Goal: Transaction & Acquisition: Obtain resource

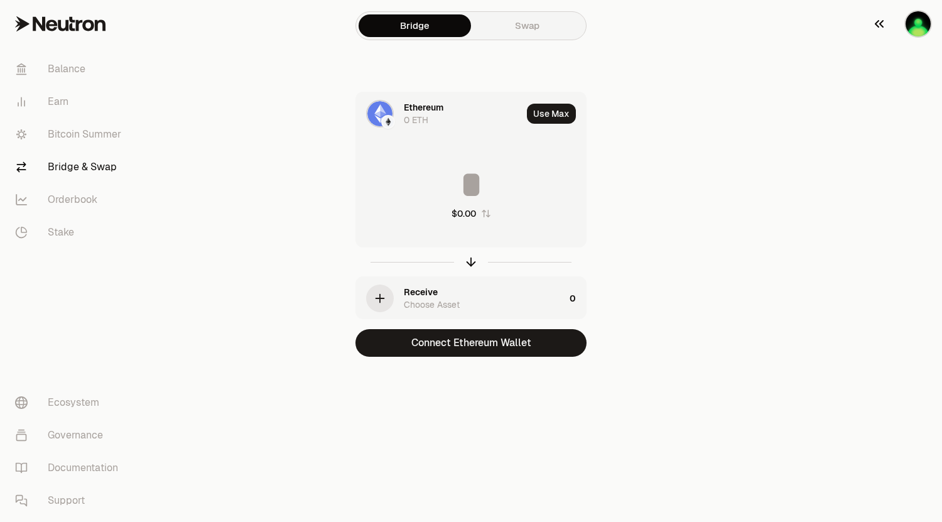
click at [924, 28] on img "button" at bounding box center [917, 23] width 25 height 25
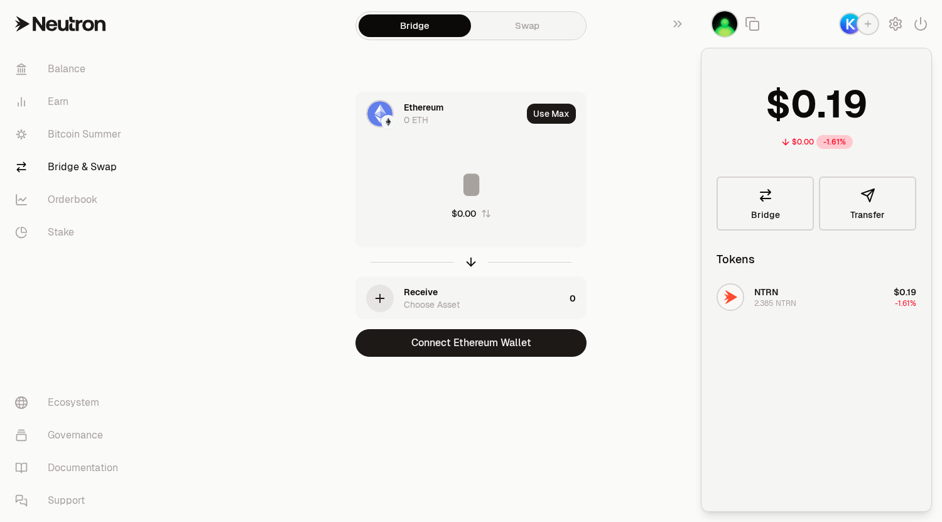
click at [659, 97] on div "Ethereum 0 ETH Use Max $0.00 Receive Choose Asset 0 Connect Ethereum Wallet" at bounding box center [471, 224] width 422 height 265
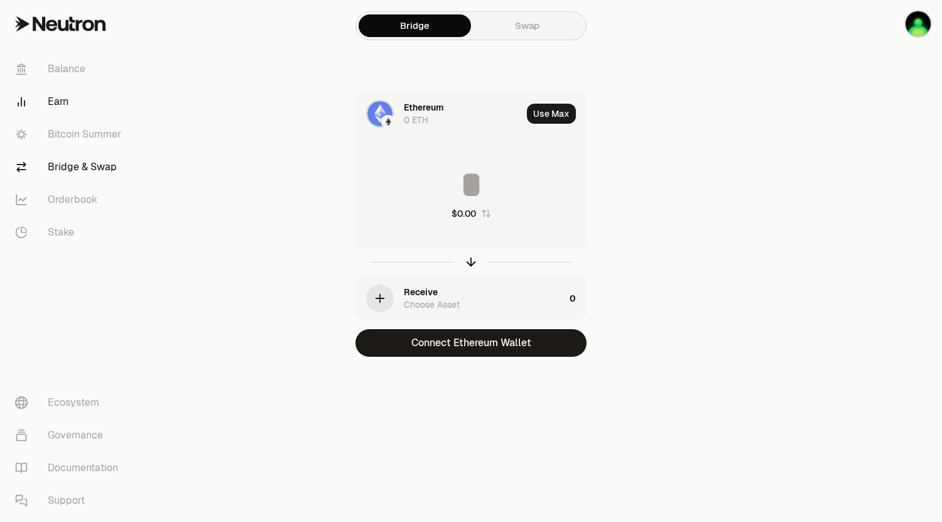
click at [46, 96] on link "Earn" at bounding box center [70, 101] width 131 height 33
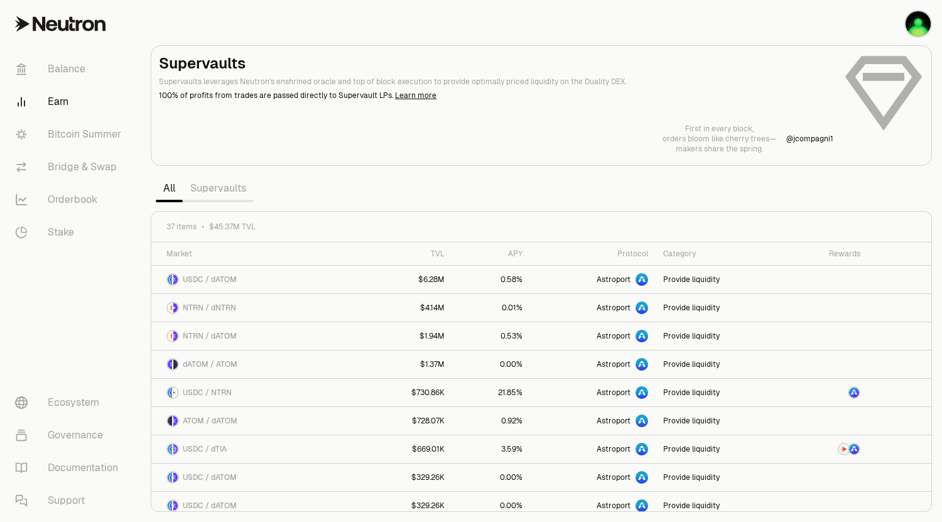
click at [220, 190] on link "Supervaults" at bounding box center [218, 188] width 71 height 25
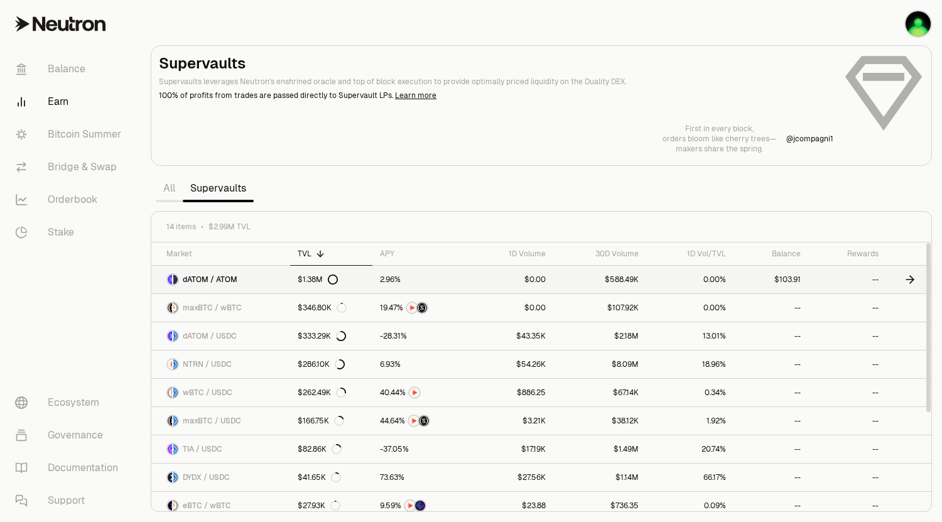
click at [223, 277] on span "dATOM / ATOM" at bounding box center [210, 279] width 55 height 10
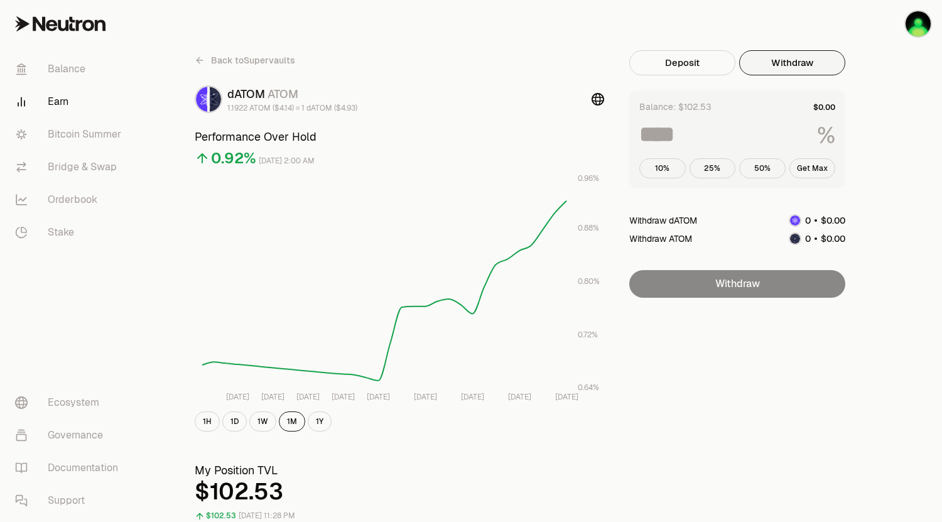
click at [813, 65] on button "Withdraw" at bounding box center [792, 62] width 106 height 25
click at [811, 166] on button "Get Max" at bounding box center [812, 168] width 46 height 20
type input "***"
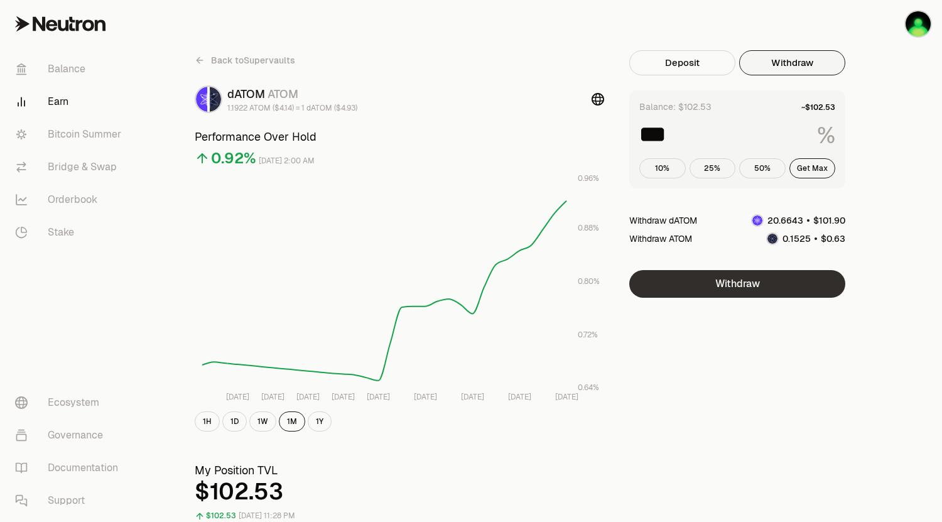
click at [788, 286] on button "Withdraw" at bounding box center [737, 284] width 216 height 28
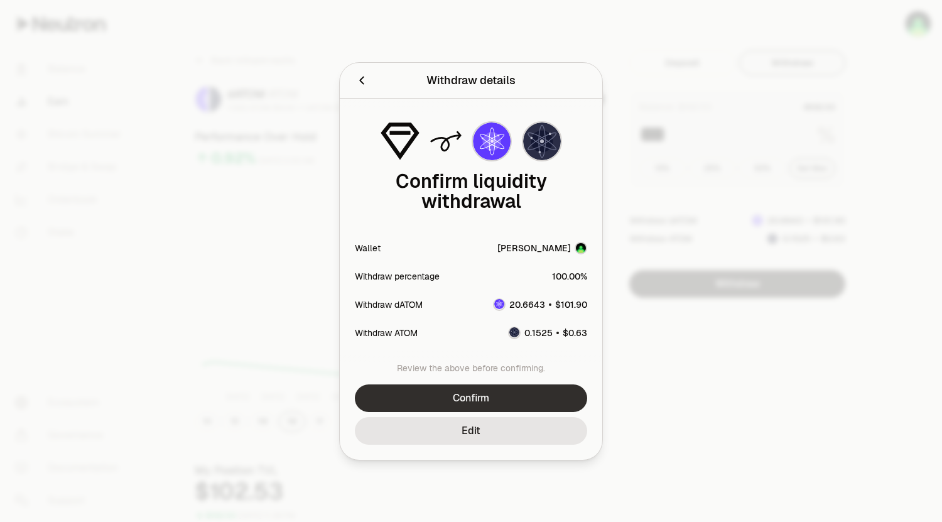
click at [553, 397] on button "Confirm" at bounding box center [471, 398] width 232 height 28
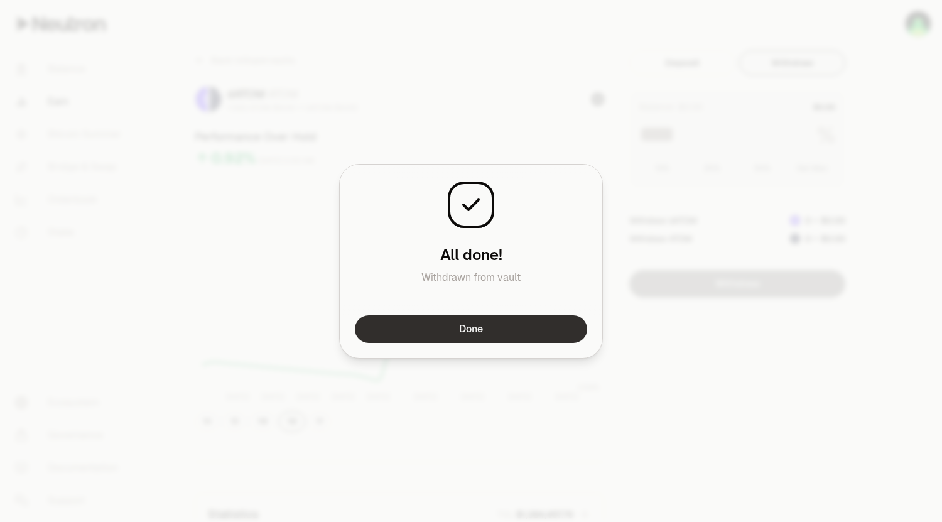
click at [460, 330] on button "Done" at bounding box center [471, 329] width 232 height 28
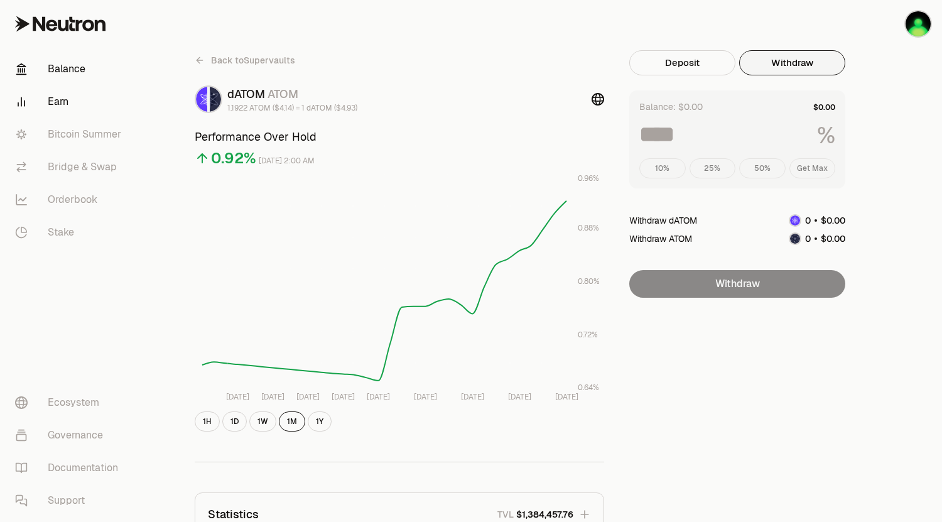
click at [76, 69] on link "Balance" at bounding box center [70, 69] width 131 height 33
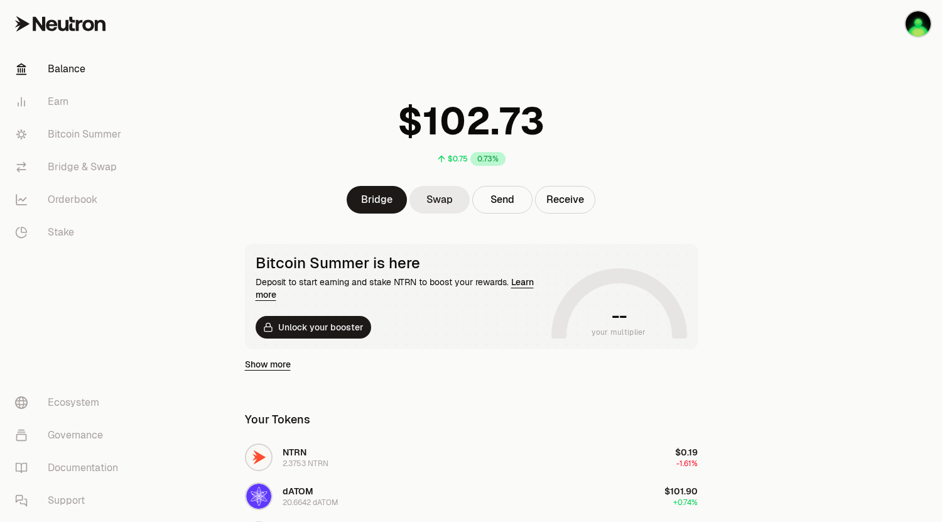
click at [438, 205] on link "Swap" at bounding box center [439, 200] width 60 height 28
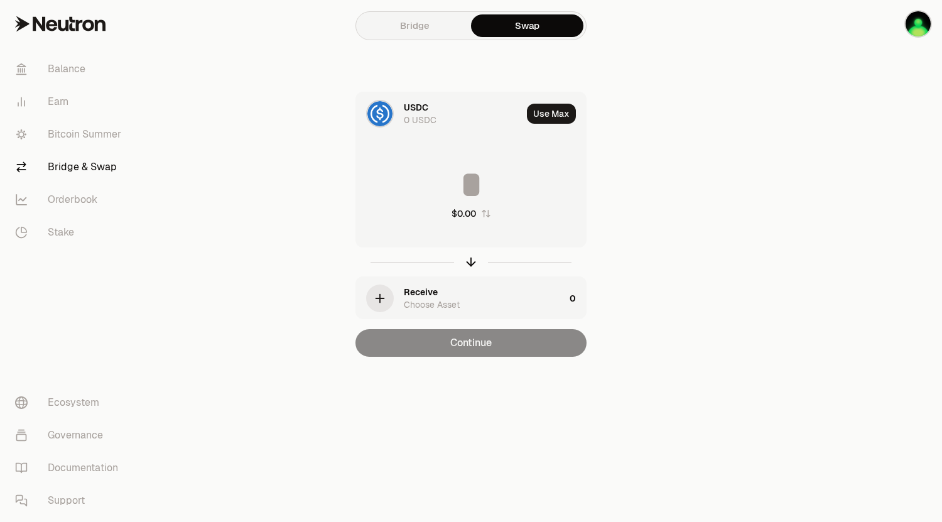
click at [383, 111] on img at bounding box center [379, 113] width 25 height 25
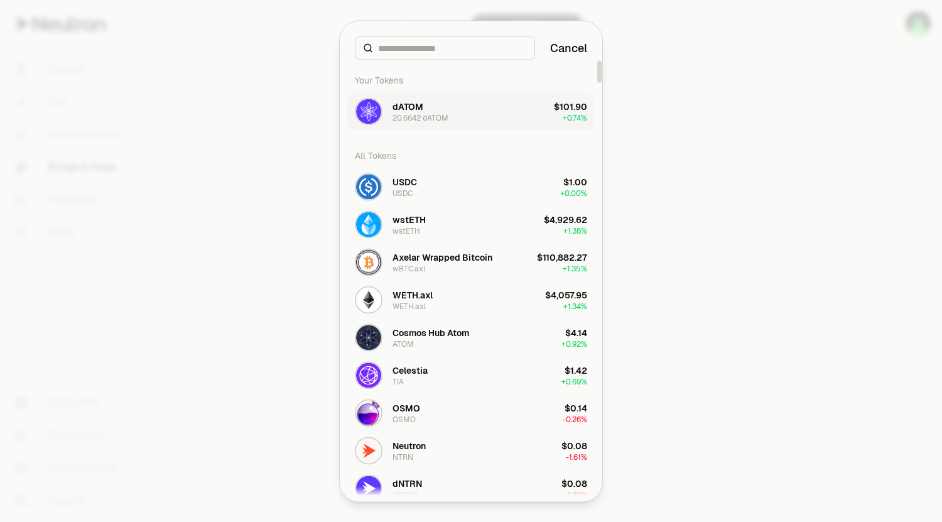
click at [420, 114] on div "20.6642 dATOM" at bounding box center [420, 117] width 56 height 10
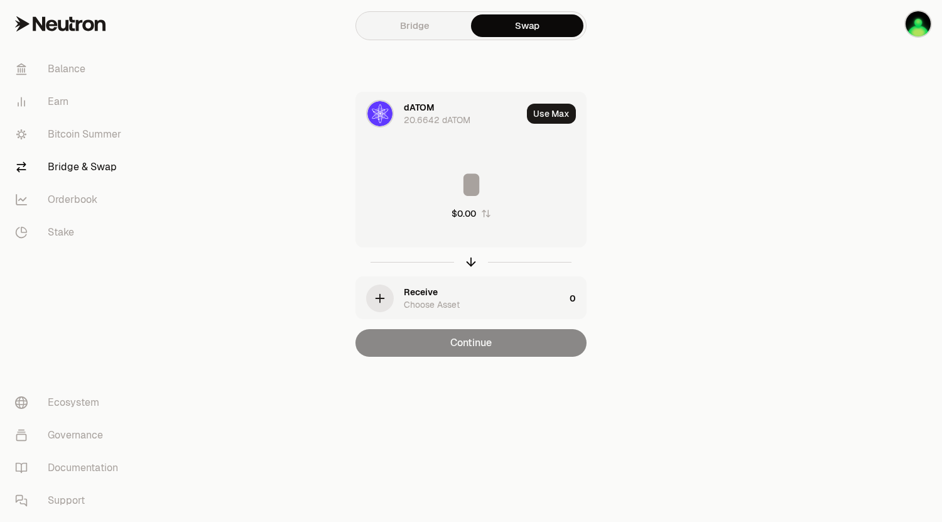
click at [373, 296] on icon "button" at bounding box center [380, 298] width 14 height 14
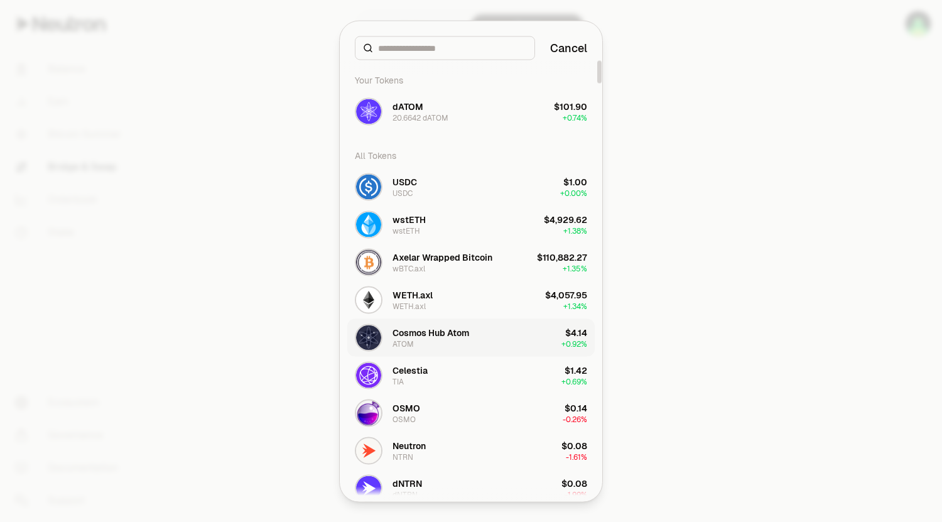
click at [419, 328] on div "Cosmos Hub Atom" at bounding box center [430, 332] width 77 height 13
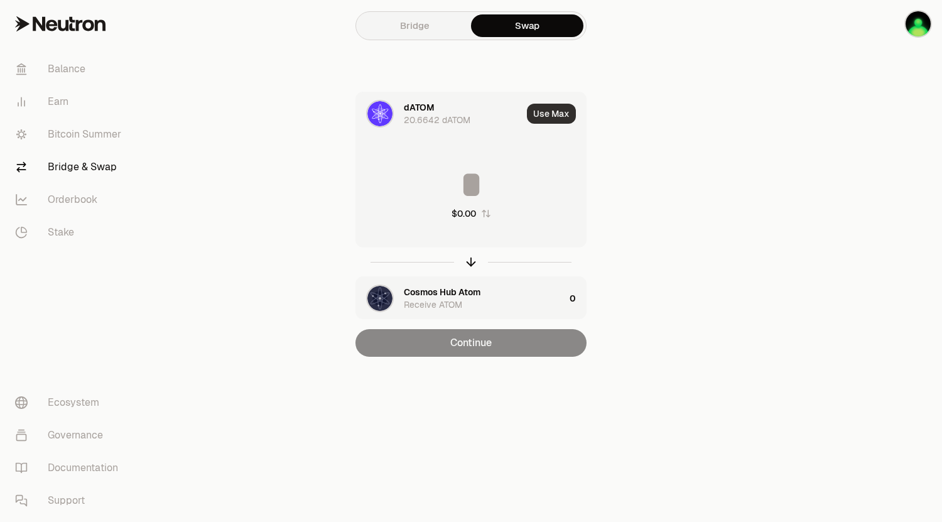
click at [559, 108] on button "Use Max" at bounding box center [551, 114] width 49 height 20
type input "*********"
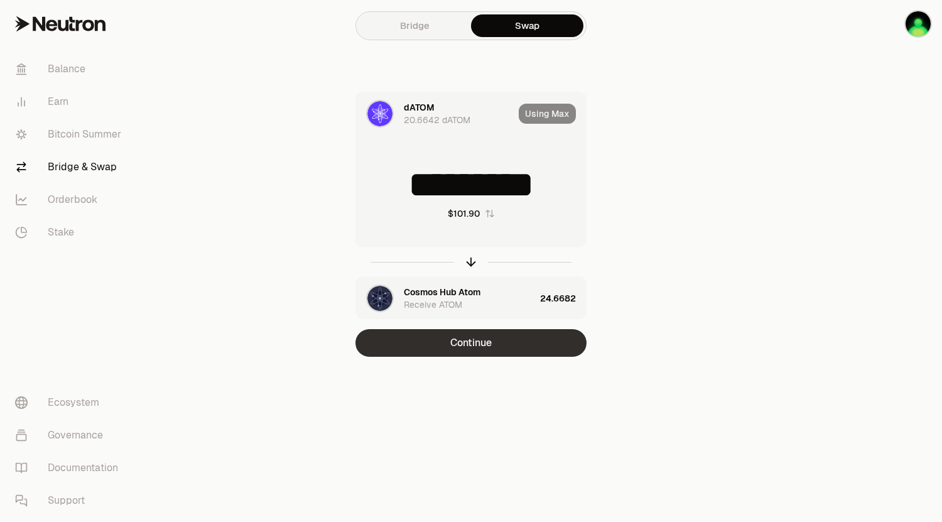
click at [527, 338] on button "Continue" at bounding box center [470, 343] width 231 height 28
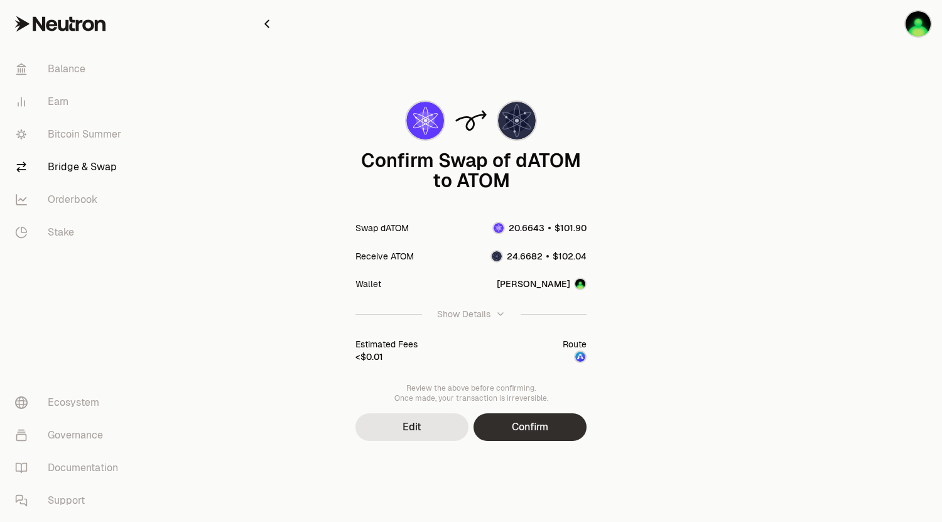
click at [534, 418] on button "Confirm" at bounding box center [529, 427] width 113 height 28
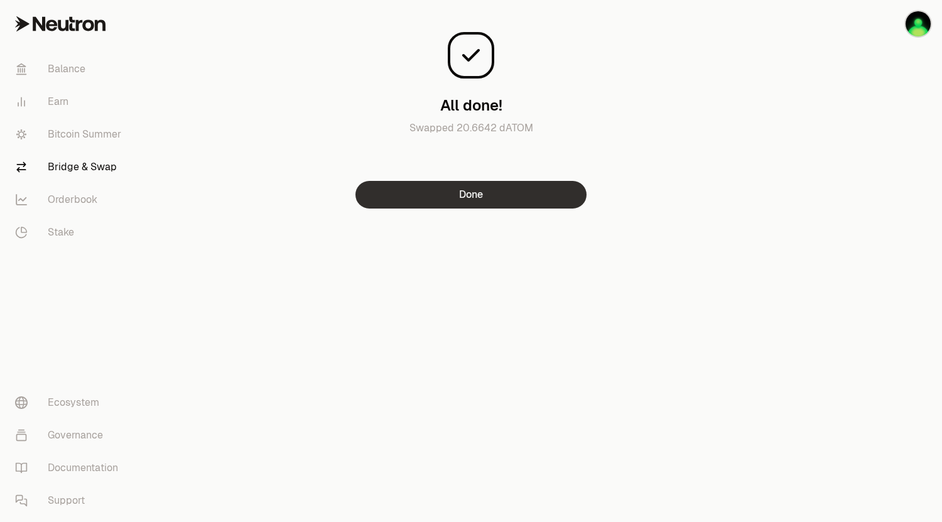
click at [514, 192] on button "Done" at bounding box center [470, 195] width 231 height 28
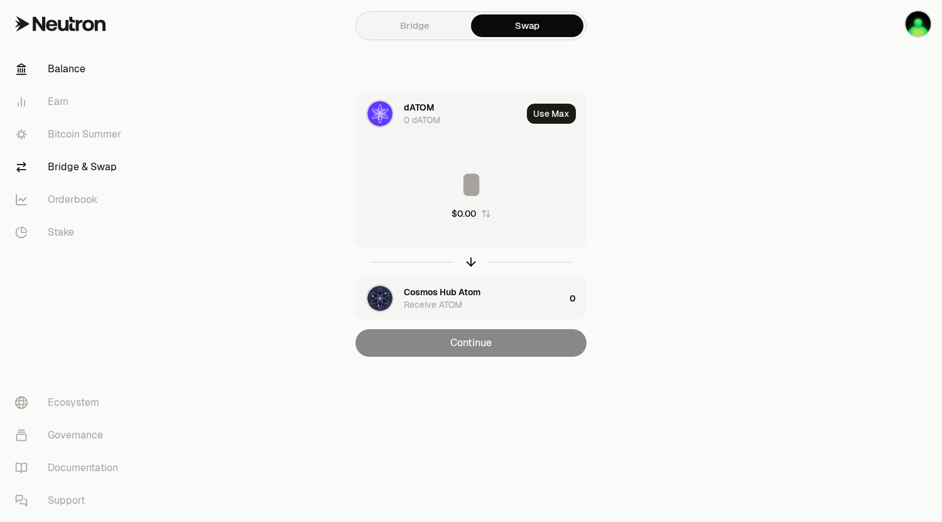
click at [77, 68] on link "Balance" at bounding box center [70, 69] width 131 height 33
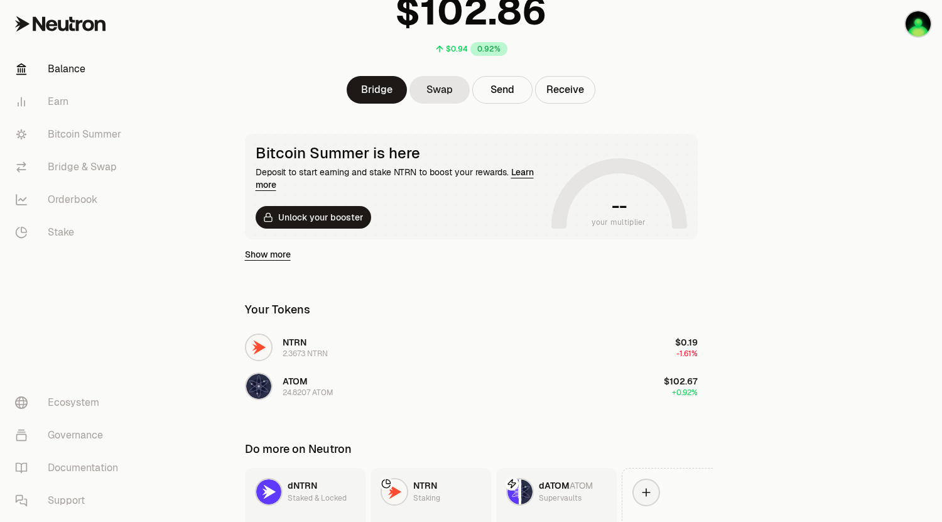
scroll to position [112, 0]
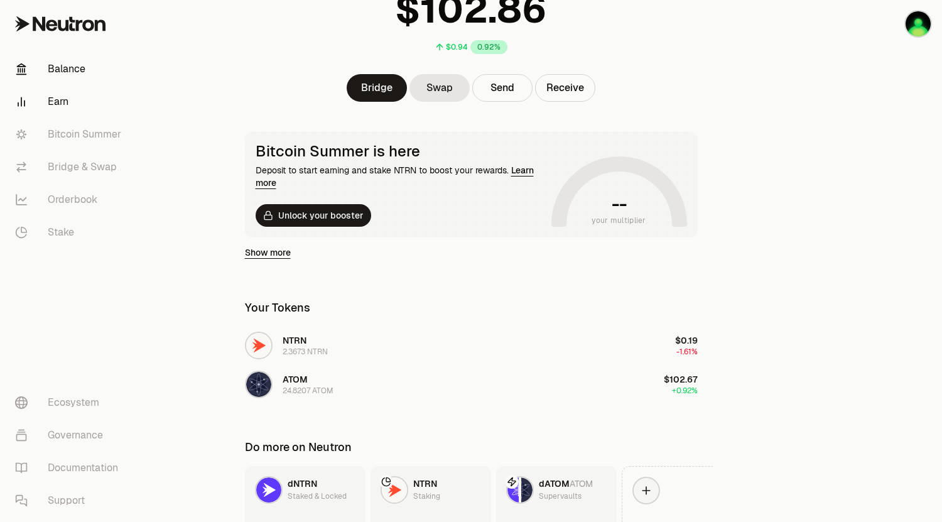
click at [68, 107] on link "Earn" at bounding box center [70, 101] width 131 height 33
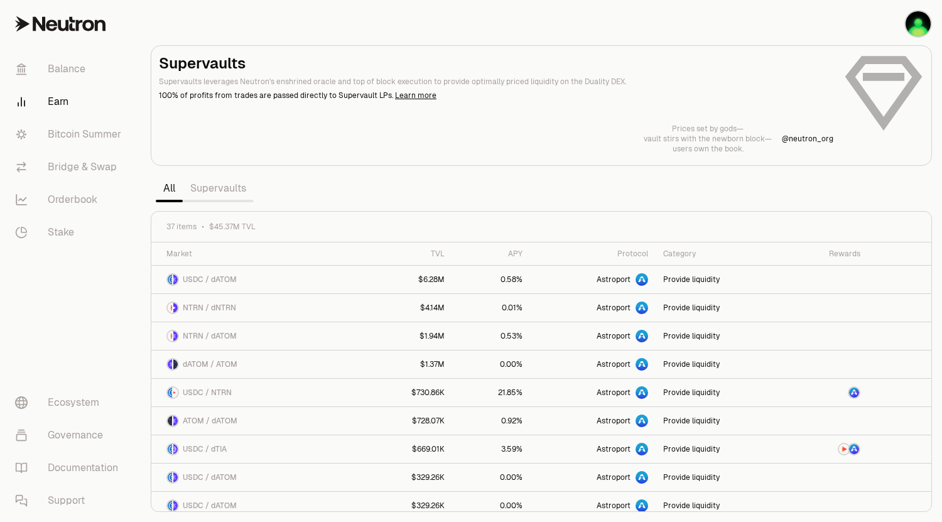
click at [766, 65] on h2 "Supervaults" at bounding box center [496, 63] width 674 height 20
click at [93, 159] on link "Bridge & Swap" at bounding box center [70, 167] width 131 height 33
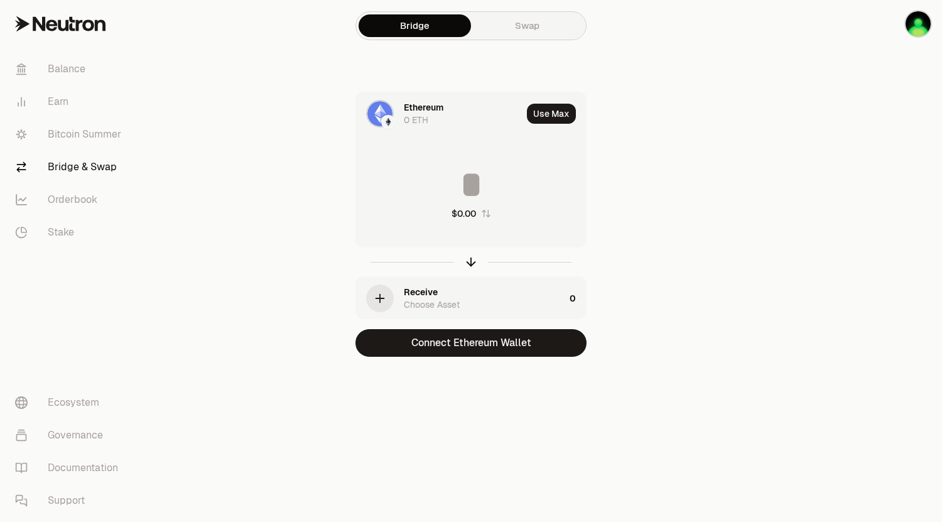
click at [413, 111] on div "Ethereum" at bounding box center [424, 107] width 40 height 13
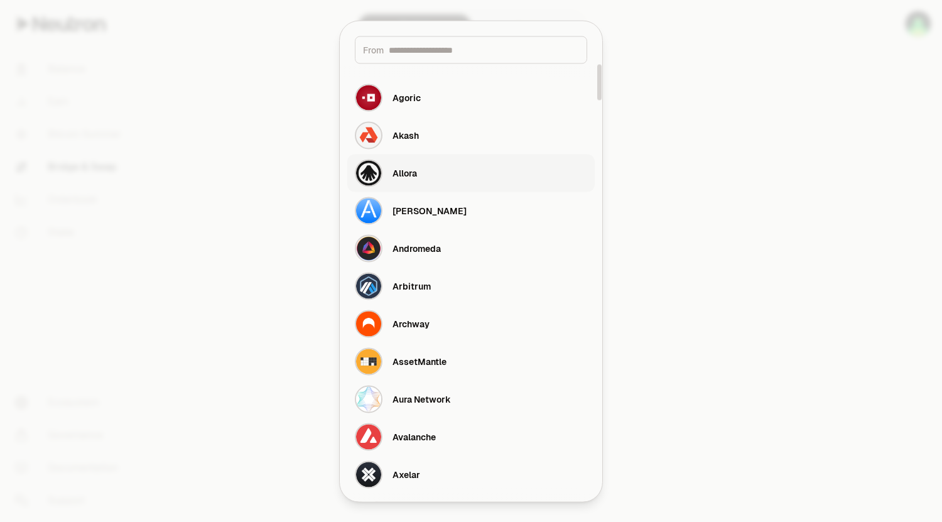
type input "*"
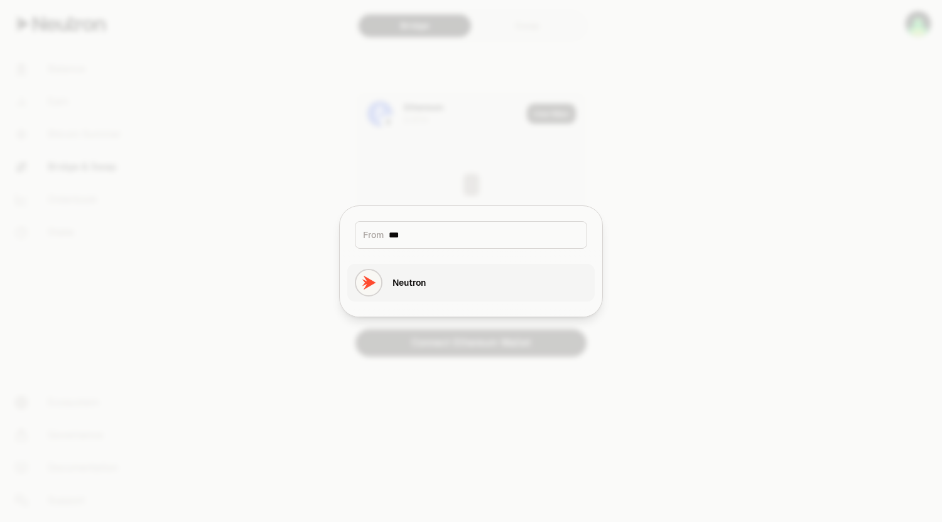
type input "***"
click at [421, 285] on div "Neutron" at bounding box center [408, 282] width 33 height 13
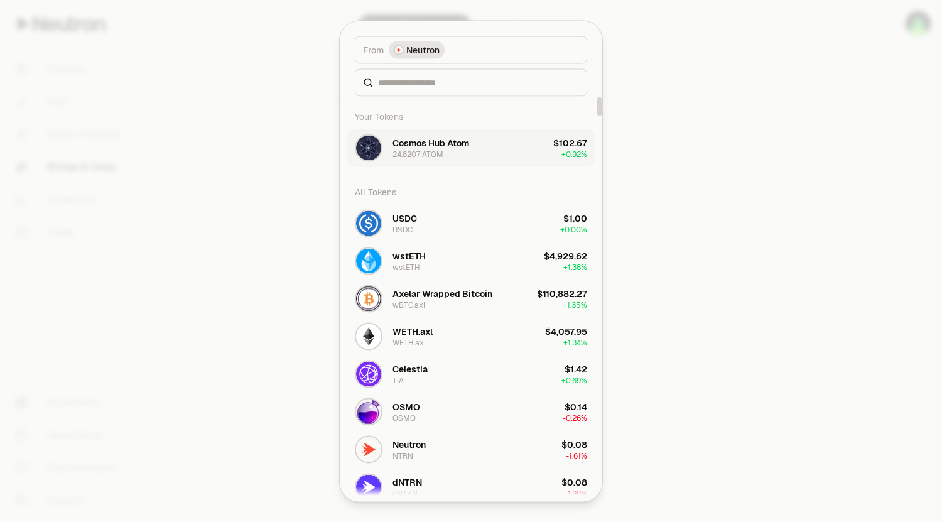
click at [441, 144] on div "Cosmos Hub Atom" at bounding box center [430, 142] width 77 height 13
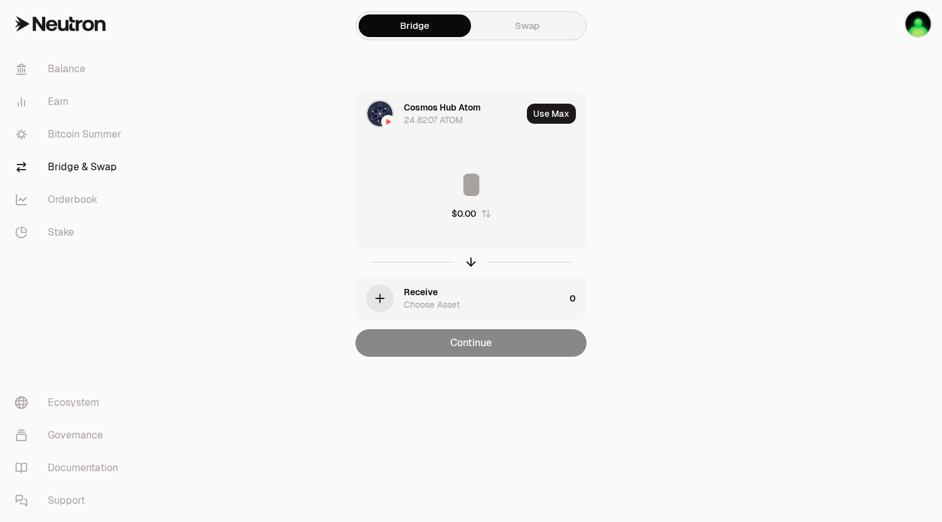
click at [386, 291] on div "button" at bounding box center [380, 298] width 28 height 28
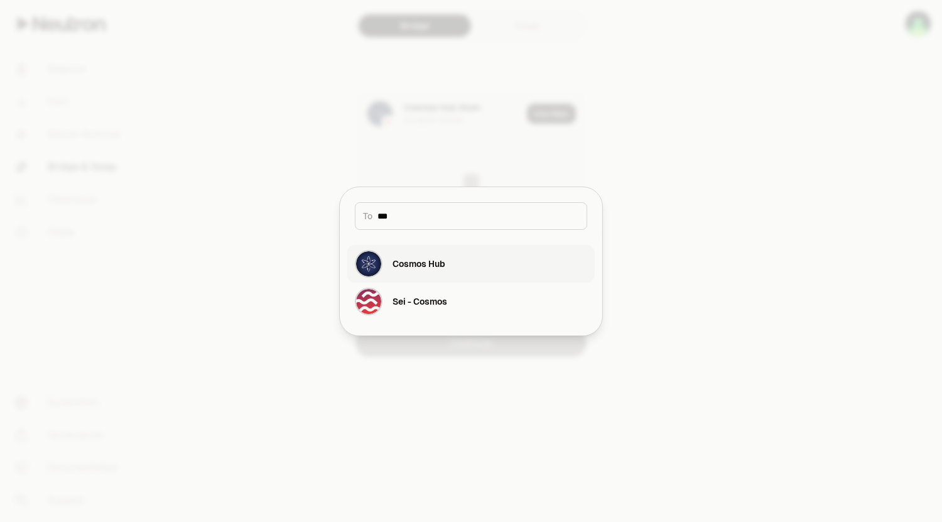
type input "***"
click at [448, 263] on button "Cosmos Hub" at bounding box center [470, 264] width 247 height 38
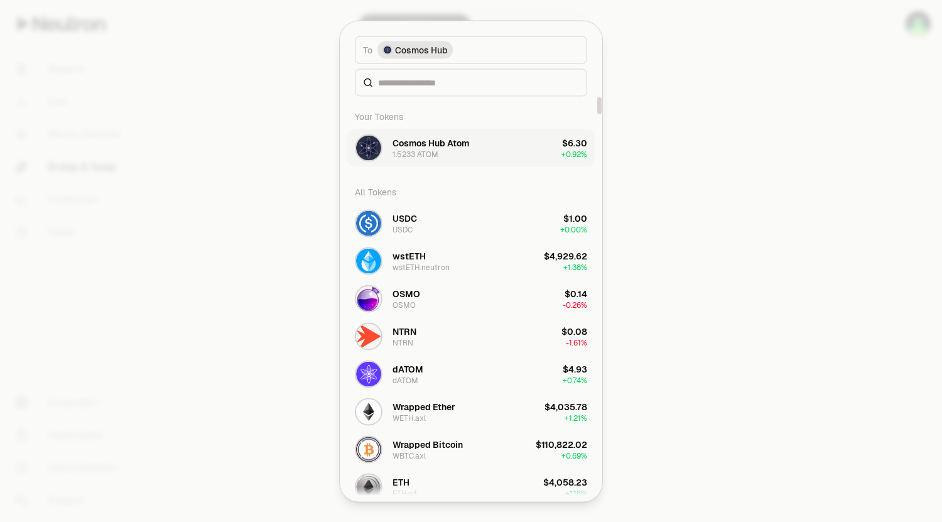
click at [436, 152] on div "1.5233 ATOM" at bounding box center [415, 154] width 46 height 10
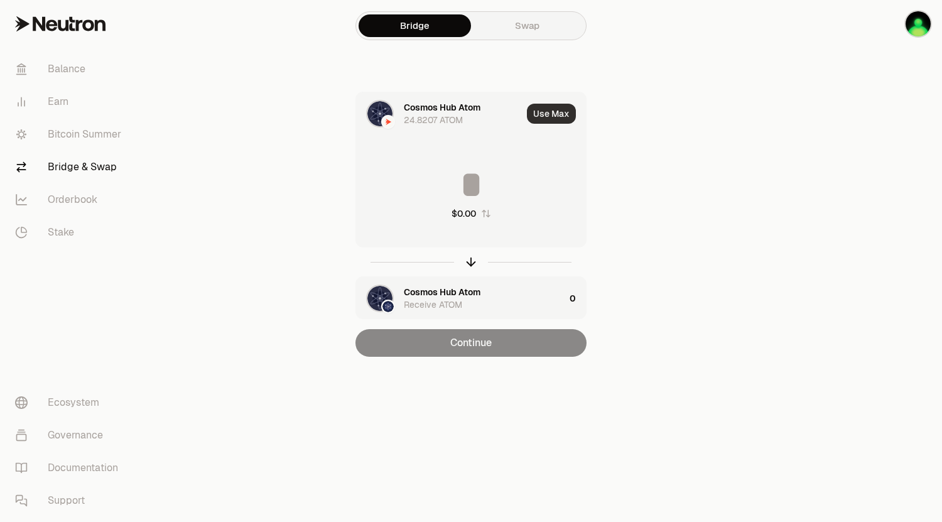
click at [549, 116] on button "Use Max" at bounding box center [551, 114] width 49 height 20
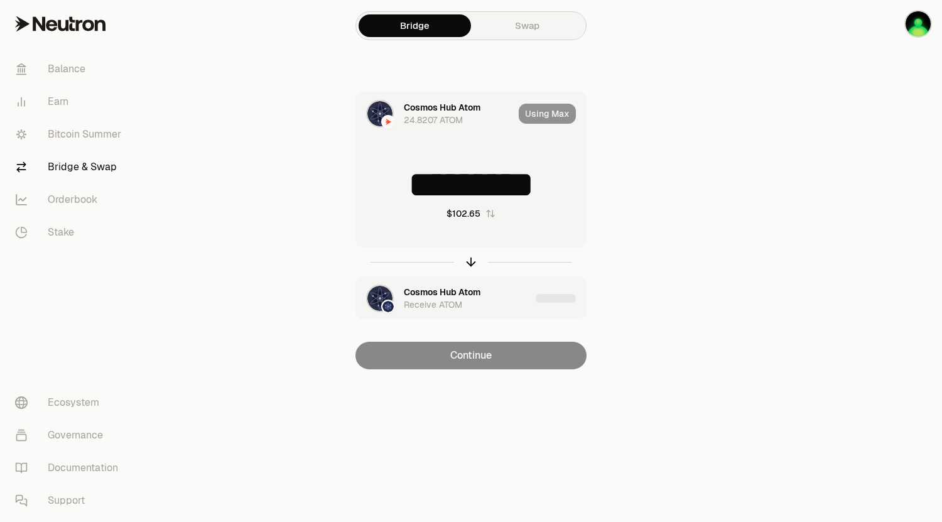
type input "*********"
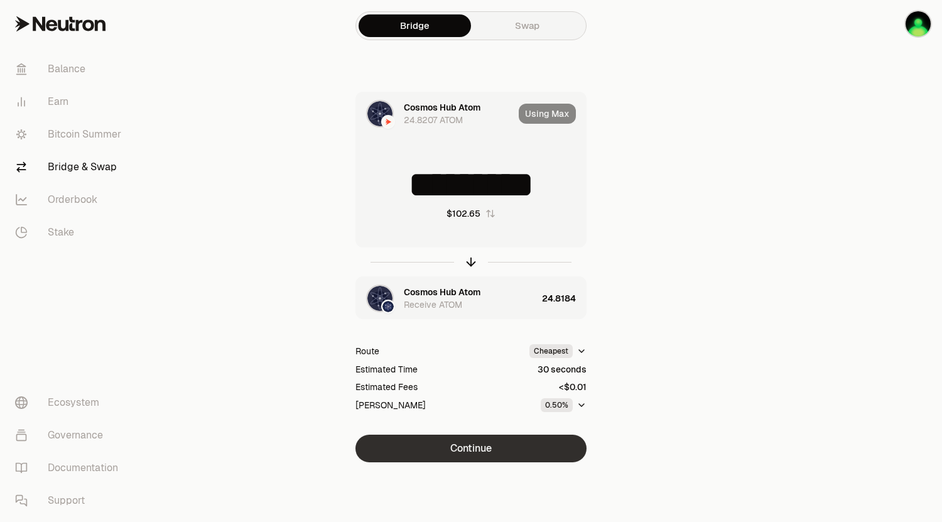
click at [545, 443] on button "Continue" at bounding box center [470, 449] width 231 height 28
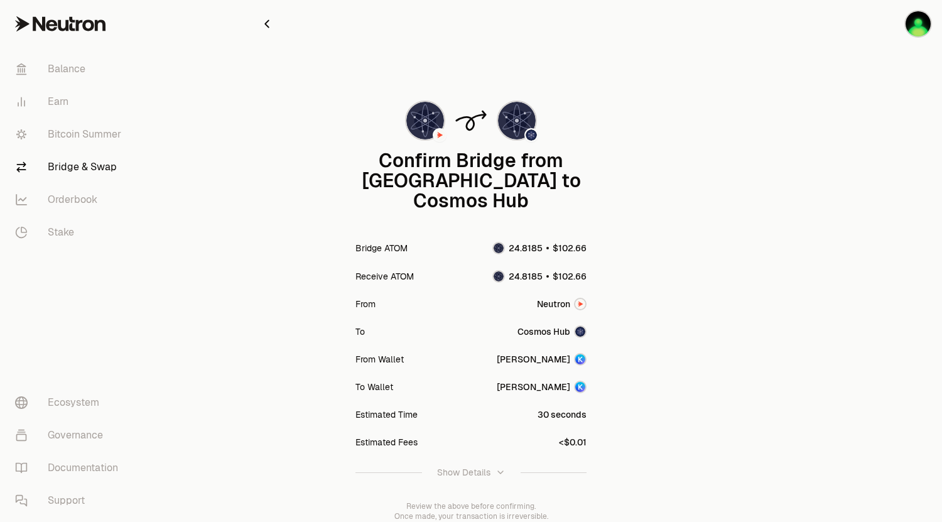
scroll to position [67, 0]
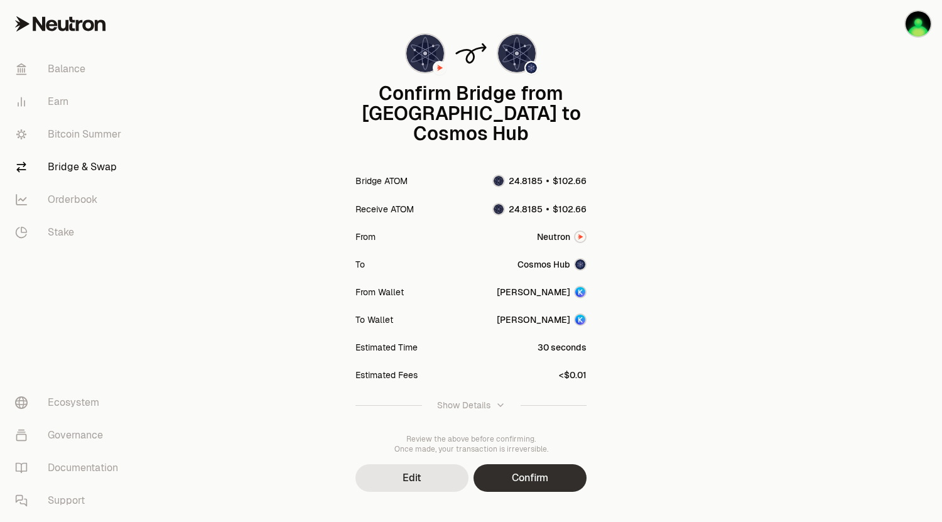
click at [537, 464] on button "Confirm" at bounding box center [529, 478] width 113 height 28
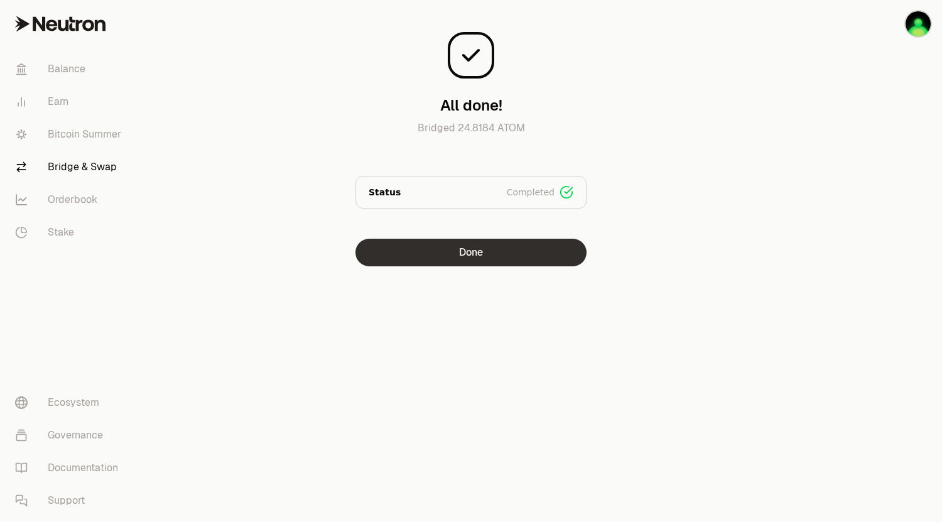
click at [552, 247] on button "Done" at bounding box center [470, 253] width 231 height 28
